Goal: Information Seeking & Learning: Learn about a topic

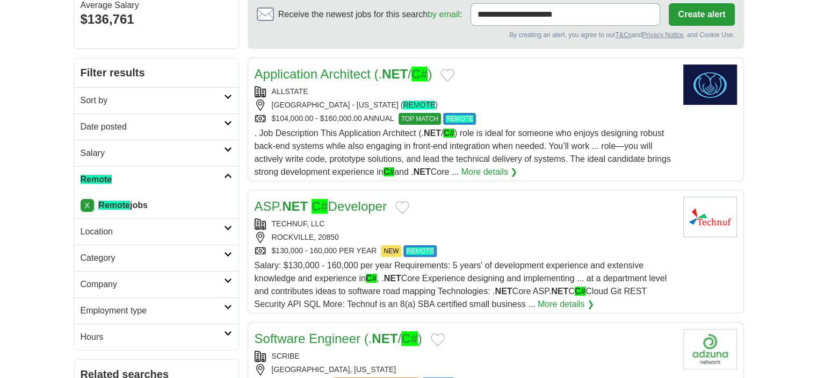
scroll to position [107, 0]
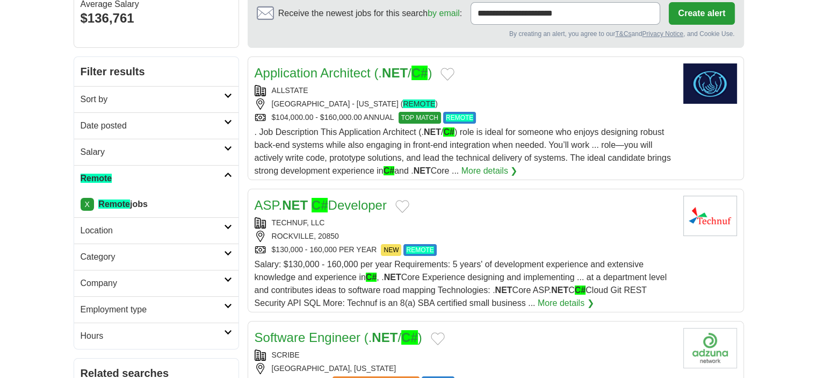
click at [137, 101] on h2 "Sort by" at bounding box center [152, 99] width 143 height 13
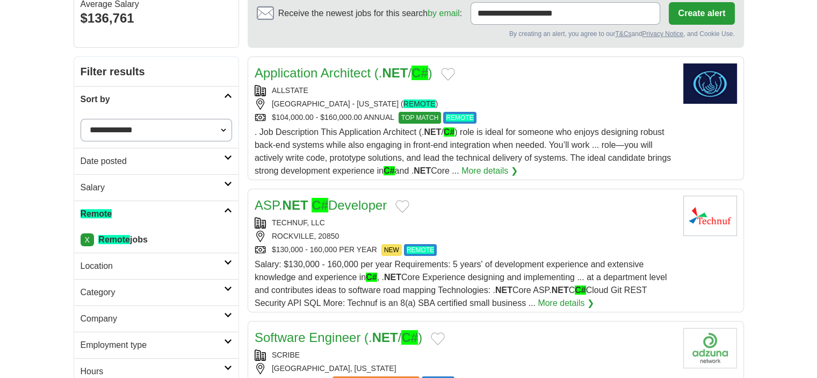
click at [114, 135] on select "**********" at bounding box center [157, 130] width 152 height 23
select select "**********"
click at [81, 119] on select "**********" at bounding box center [157, 130] width 152 height 23
click at [120, 163] on h2 "Date posted" at bounding box center [152, 161] width 143 height 13
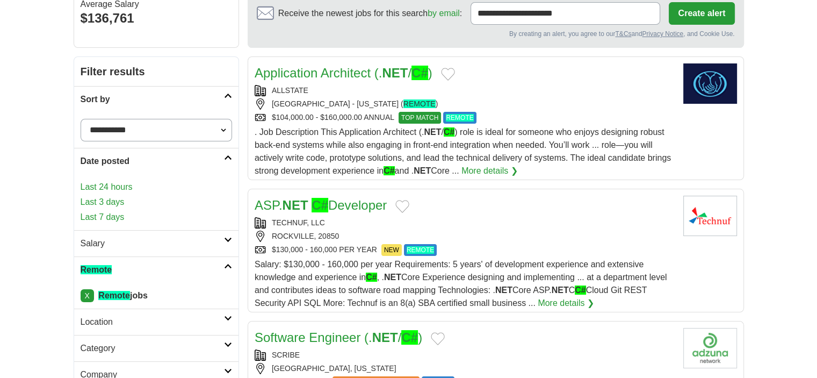
click at [117, 186] on link "Last 24 hours" at bounding box center [157, 187] width 152 height 13
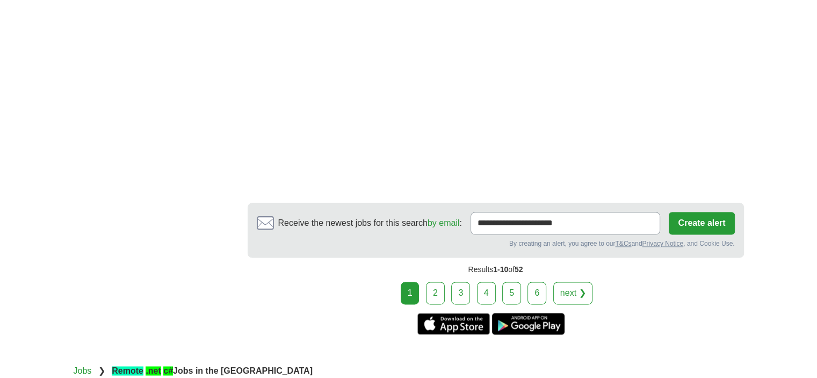
scroll to position [1612, 0]
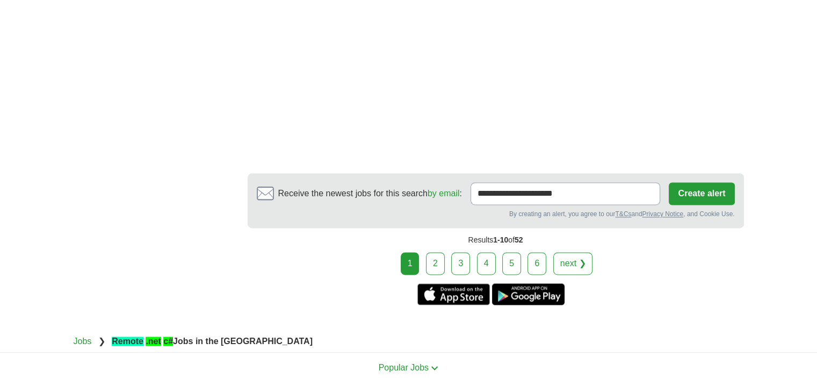
click at [433, 232] on div "Results 1-10 of 52" at bounding box center [496, 240] width 496 height 24
click at [434, 252] on link "2" at bounding box center [435, 263] width 19 height 23
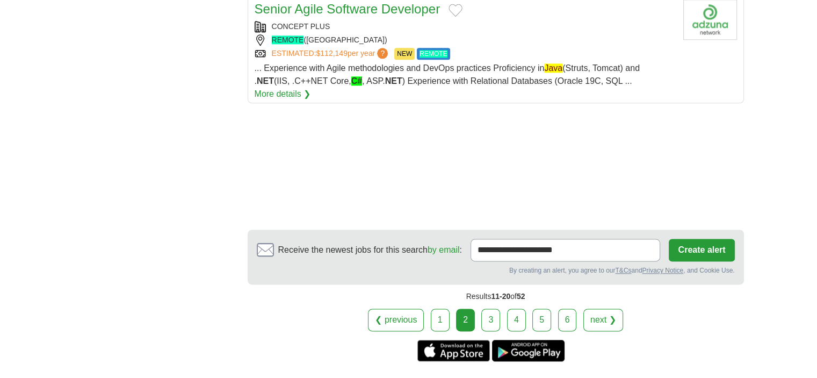
scroll to position [1451, 0]
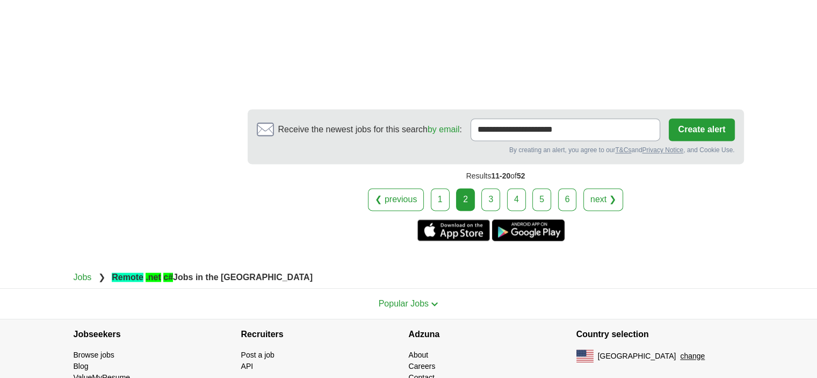
click at [488, 188] on link "3" at bounding box center [490, 199] width 19 height 23
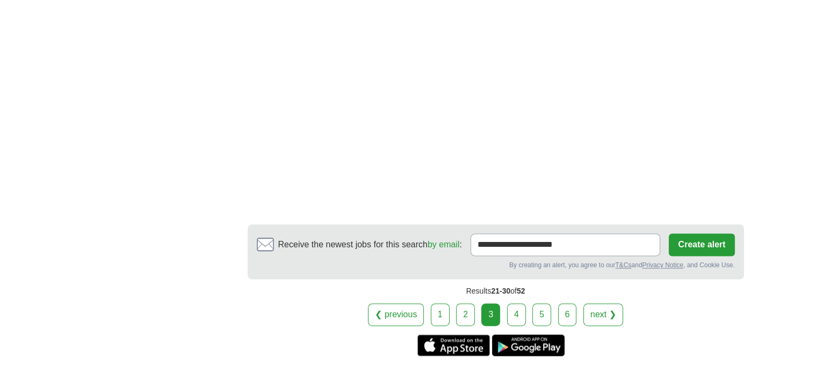
scroll to position [1558, 0]
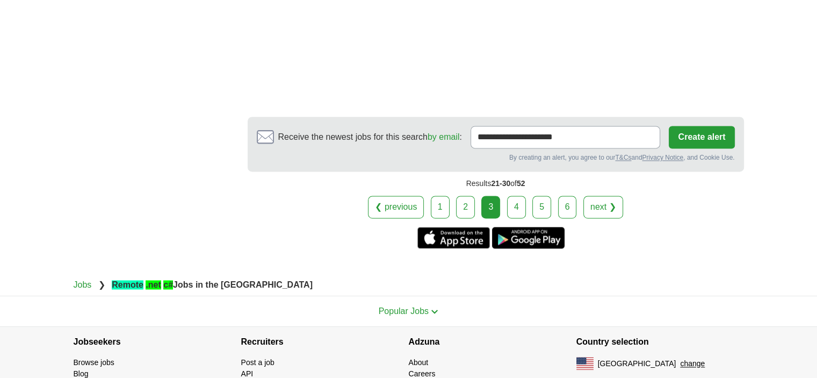
click at [520, 196] on link "4" at bounding box center [516, 207] width 19 height 23
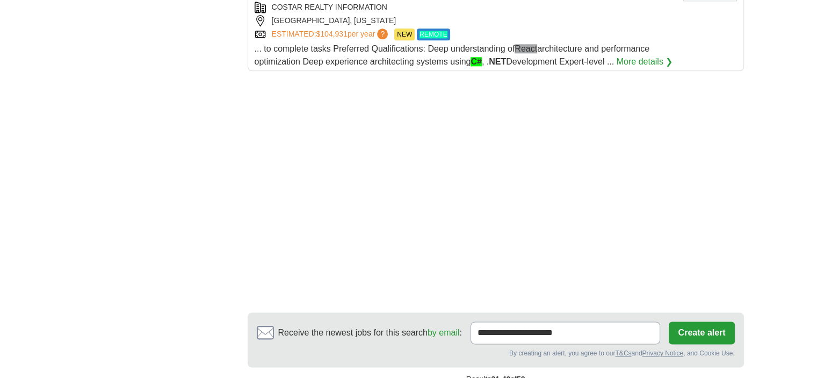
scroll to position [1504, 0]
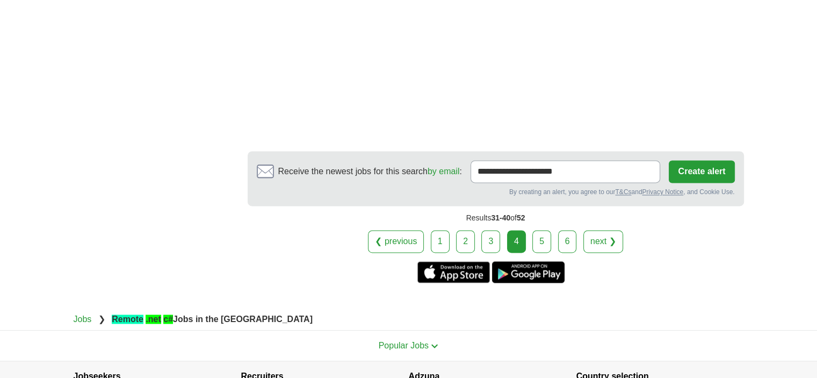
click at [546, 230] on link "5" at bounding box center [541, 241] width 19 height 23
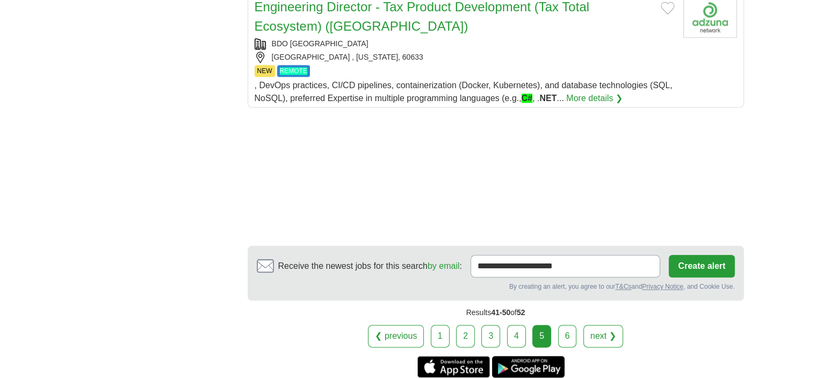
scroll to position [1236, 0]
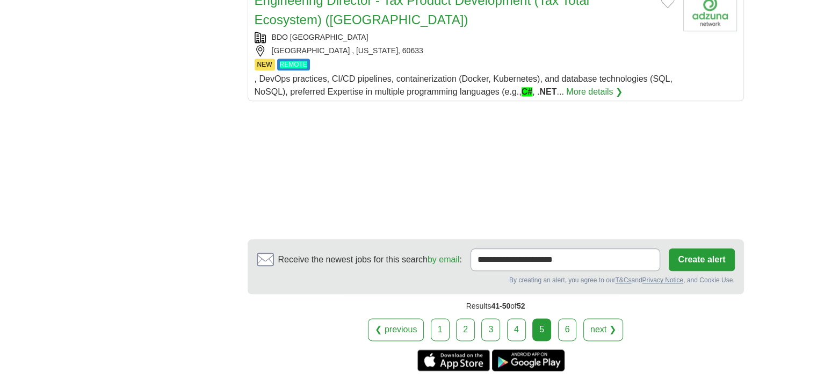
click at [567, 324] on link "6" at bounding box center [567, 329] width 19 height 23
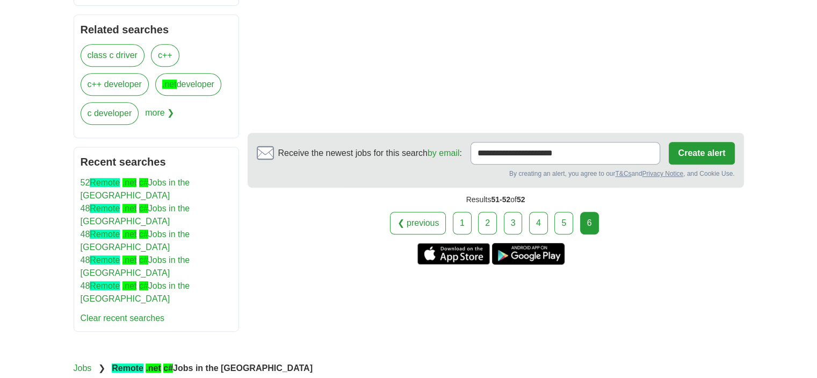
scroll to position [484, 0]
